Goal: Transaction & Acquisition: Purchase product/service

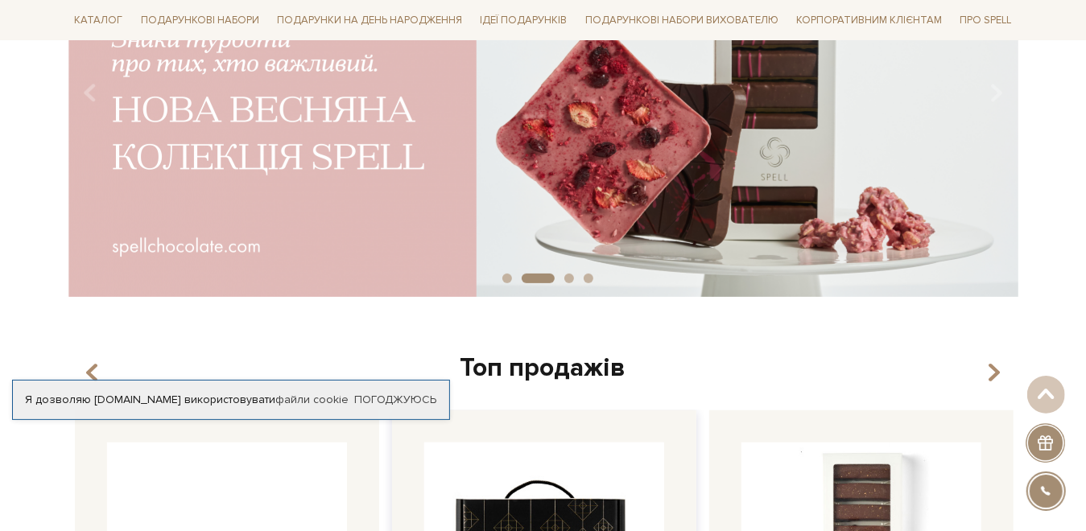
scroll to position [403, 0]
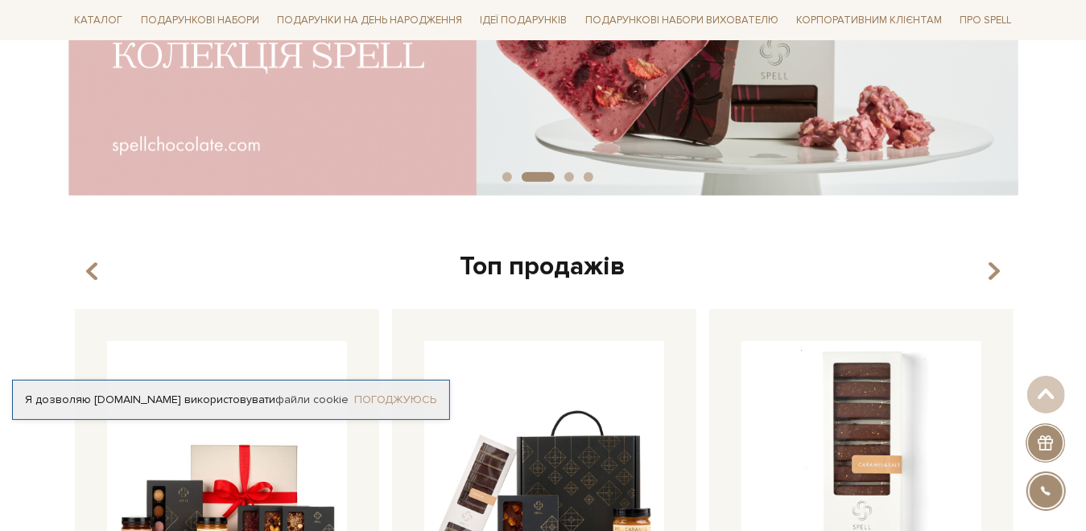
click at [415, 401] on link "Погоджуюсь" at bounding box center [395, 400] width 82 height 14
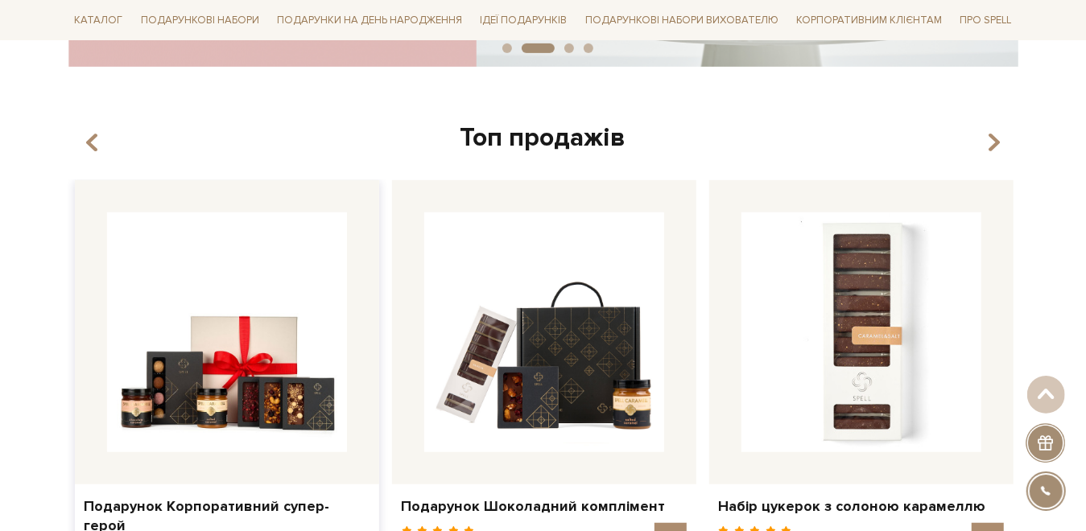
scroll to position [644, 0]
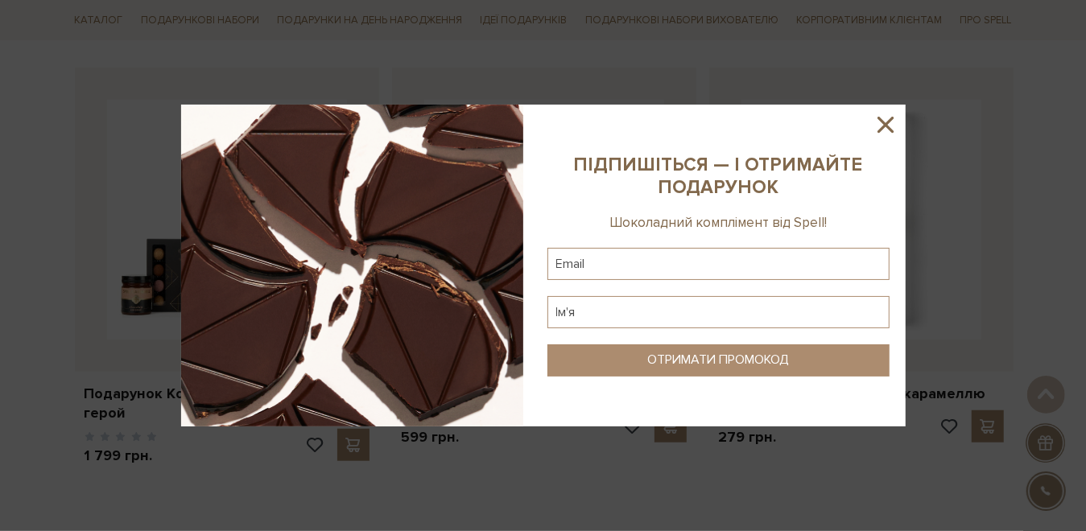
click at [884, 126] on icon at bounding box center [886, 125] width 16 height 16
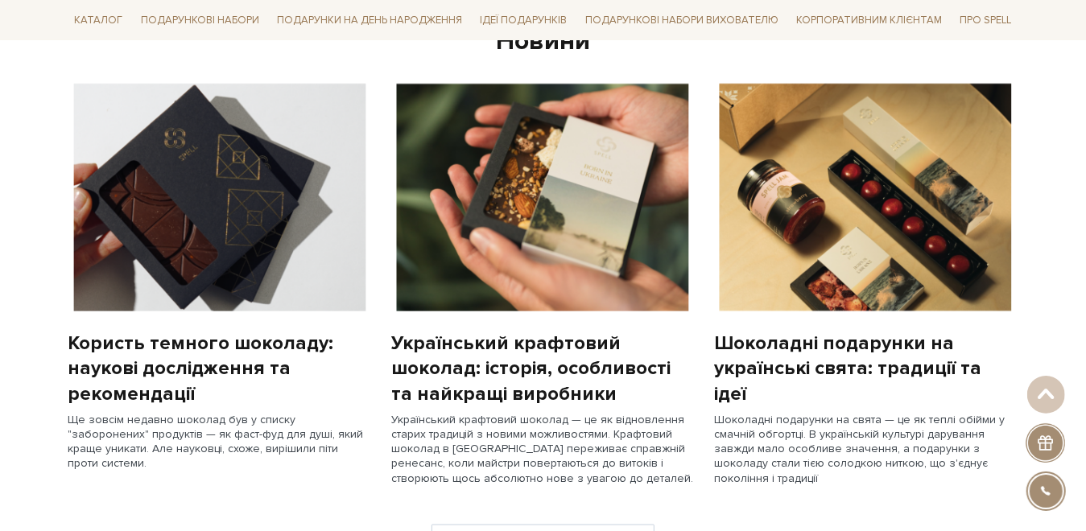
scroll to position [1208, 0]
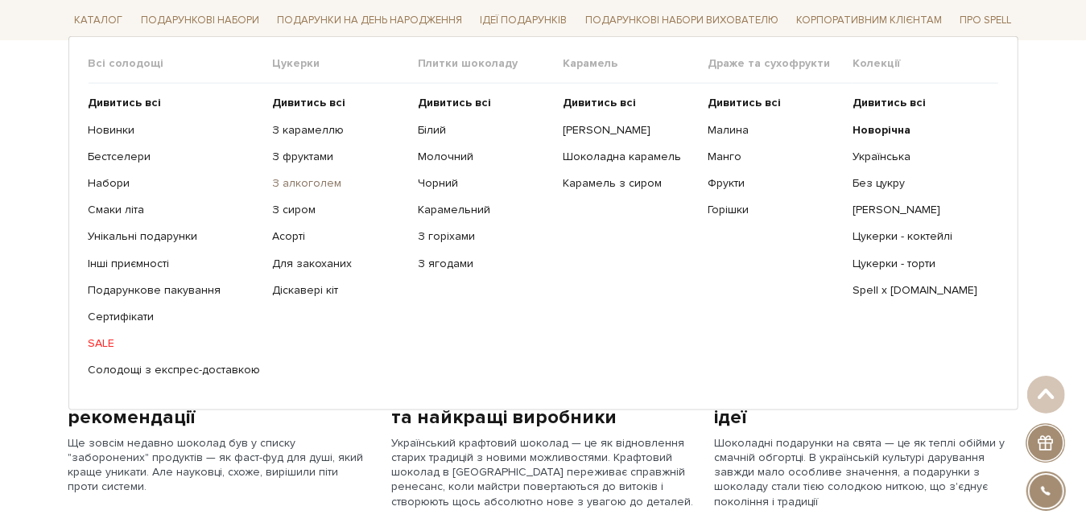
click at [306, 182] on link "З алкоголем" at bounding box center [339, 183] width 133 height 14
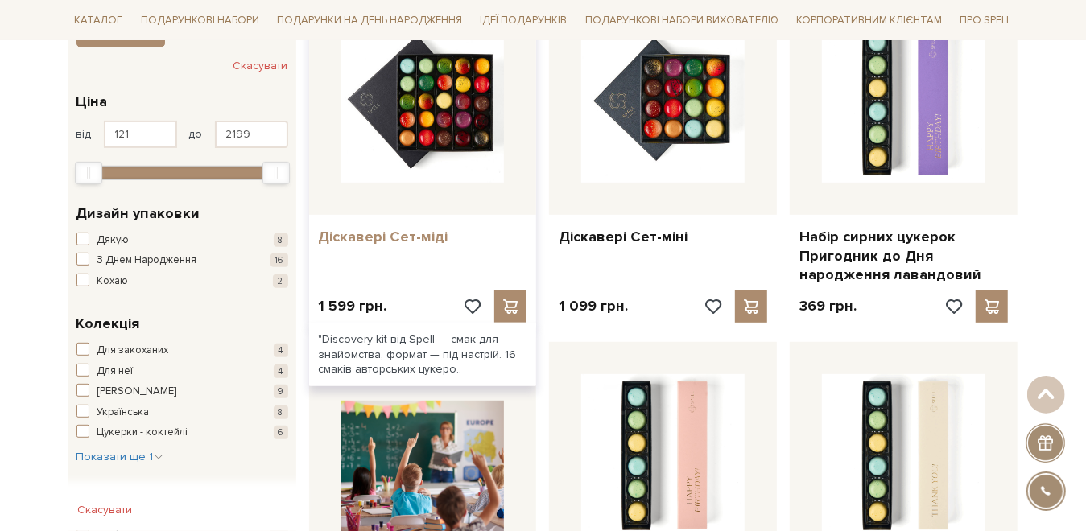
scroll to position [81, 0]
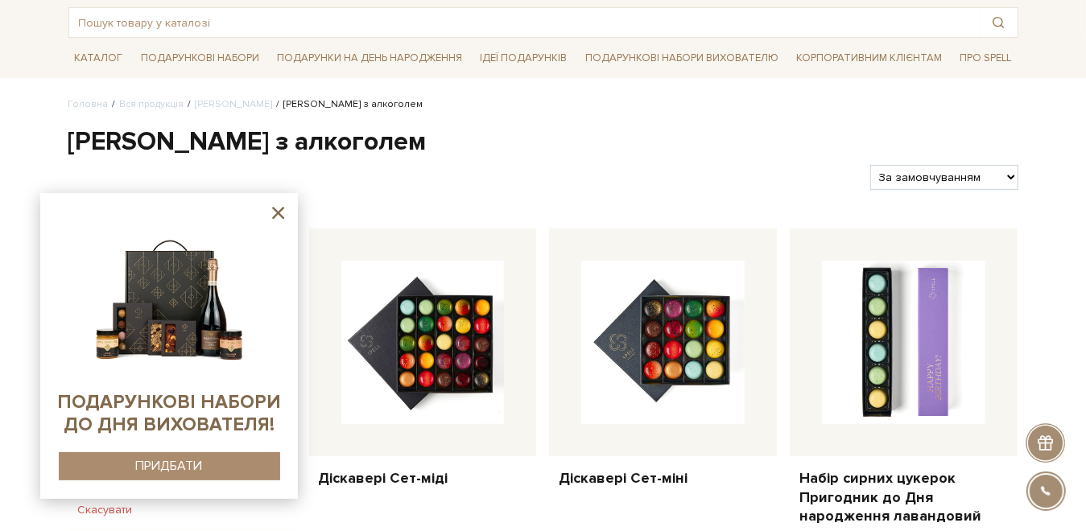
click at [276, 212] on icon at bounding box center [278, 213] width 12 height 12
